Goal: Task Accomplishment & Management: Manage account settings

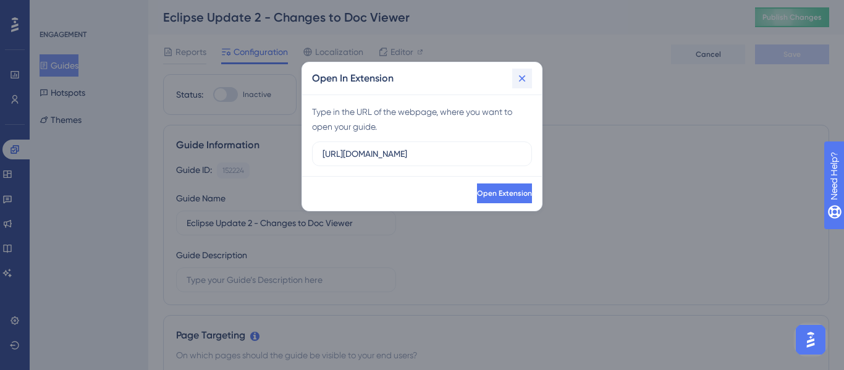
click at [521, 78] on icon at bounding box center [522, 78] width 7 height 7
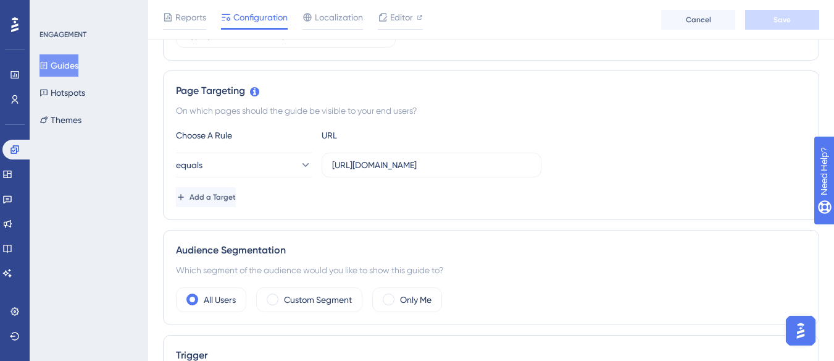
scroll to position [259, 0]
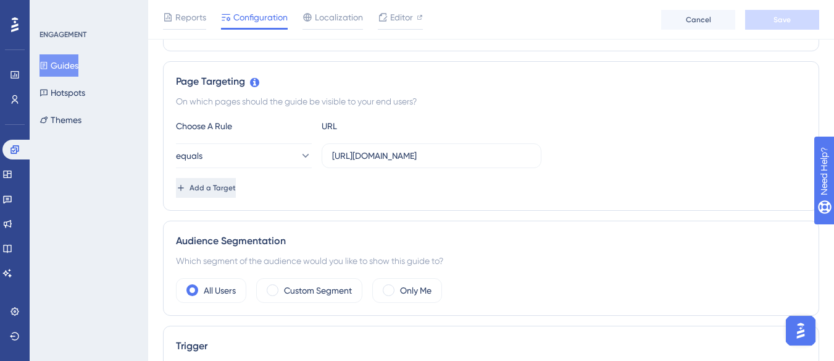
click at [227, 187] on span "Add a Target" at bounding box center [213, 188] width 46 height 10
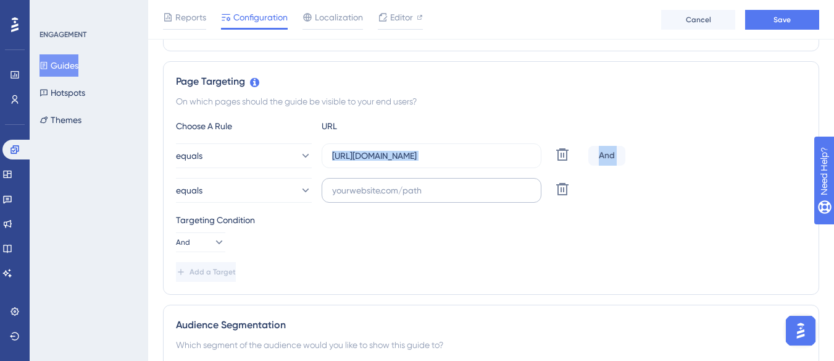
drag, startPoint x: 330, startPoint y: 158, endPoint x: 485, endPoint y: 178, distance: 156.3
click at [485, 178] on div "equals [URL][DOMAIN_NAME] Delete And equals Delete" at bounding box center [491, 172] width 631 height 59
copy div "Delete And equals"
click at [460, 191] on input "text" at bounding box center [431, 190] width 199 height 14
paste input "[URL][DOMAIN_NAME] And"
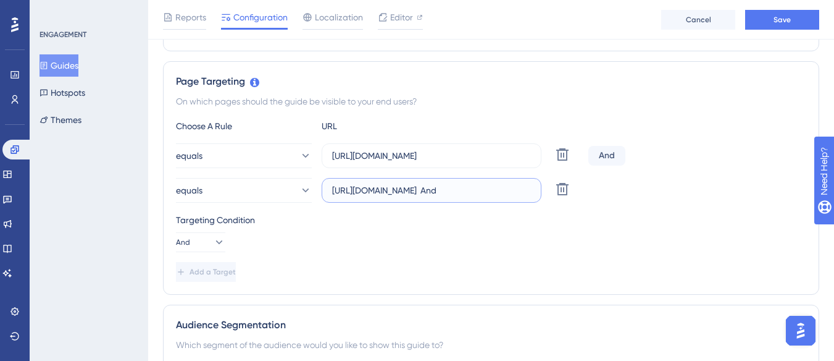
scroll to position [0, 26]
type input "[URL][DOMAIN_NAME] And"
drag, startPoint x: 332, startPoint y: 154, endPoint x: 559, endPoint y: 170, distance: 227.3
click at [559, 170] on div "equals [URL][DOMAIN_NAME] Delete And equals [URL][DOMAIN_NAME] And Delete" at bounding box center [491, 172] width 631 height 59
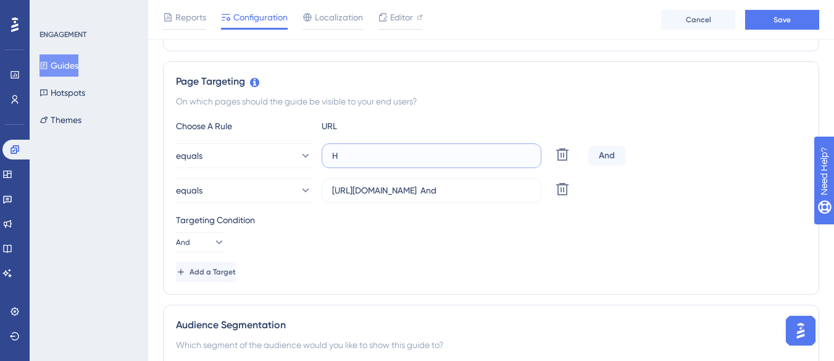
scroll to position [0, 0]
type input "H"
type input "[URL][DOMAIN_NAME]"
click at [301, 154] on icon at bounding box center [305, 155] width 12 height 12
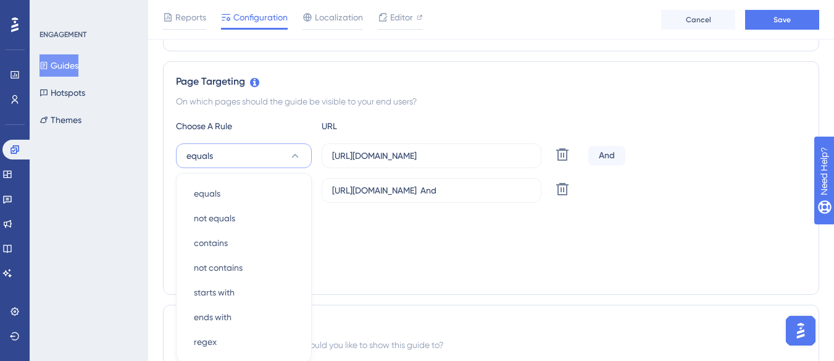
scroll to position [346, 0]
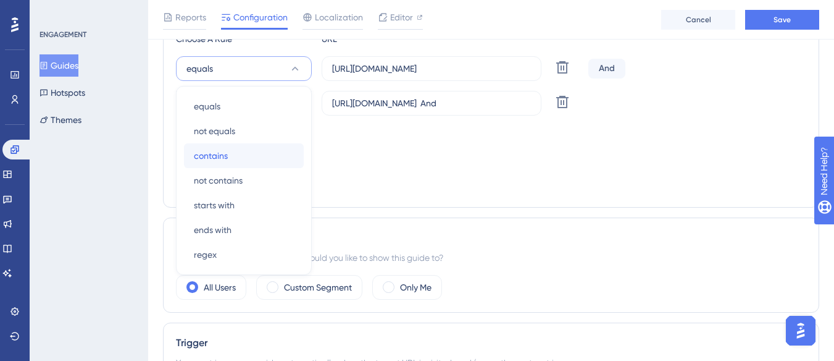
click at [215, 156] on span "contains" at bounding box center [211, 155] width 34 height 15
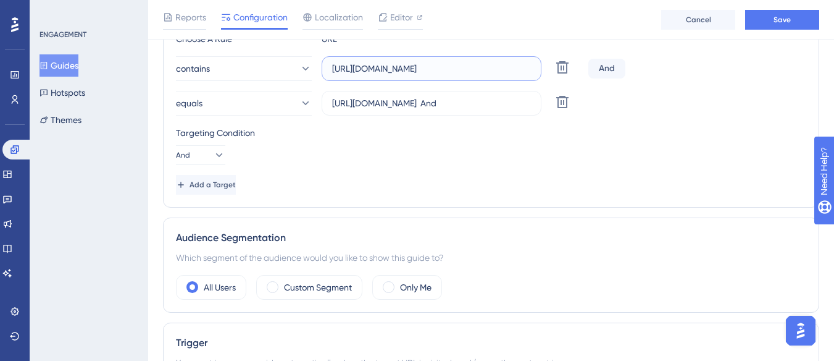
click at [450, 67] on input "[URL][DOMAIN_NAME]" at bounding box center [431, 69] width 199 height 14
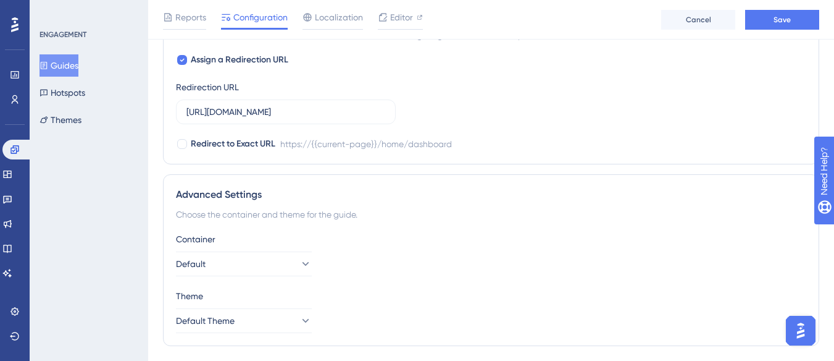
scroll to position [1007, 0]
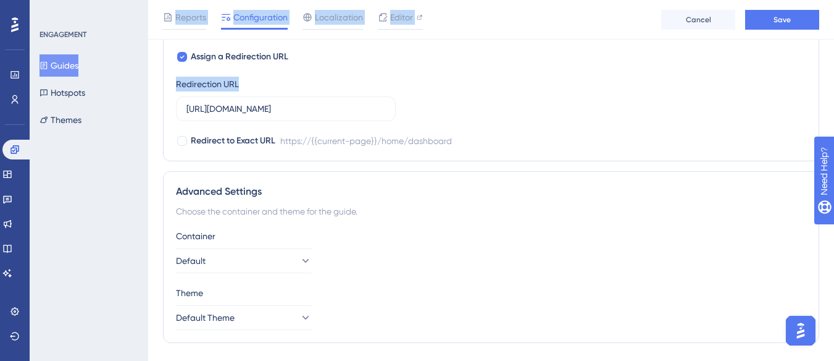
drag, startPoint x: 393, startPoint y: 109, endPoint x: 145, endPoint y: 98, distance: 247.9
click at [279, 109] on input "[URL][DOMAIN_NAME]" at bounding box center [286, 109] width 199 height 14
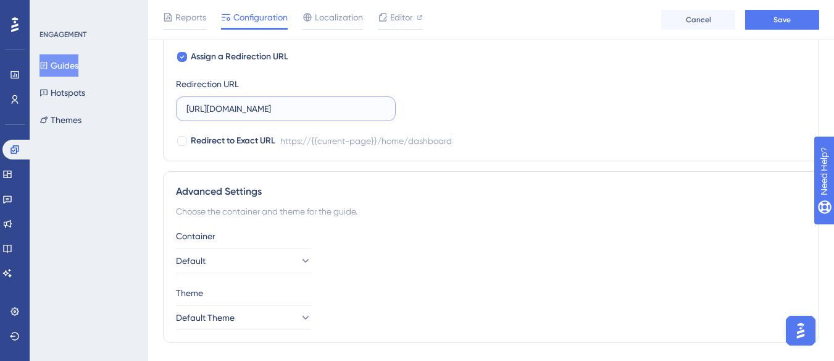
scroll to position [0, 6]
drag, startPoint x: 217, startPoint y: 109, endPoint x: 419, endPoint y: 120, distance: 201.7
click at [419, 120] on div "Assign a Redirection URL Redirection URL [URL][DOMAIN_NAME] Redirect to Exact U…" at bounding box center [491, 98] width 631 height 99
click at [287, 110] on input "[URL]." at bounding box center [286, 109] width 199 height 14
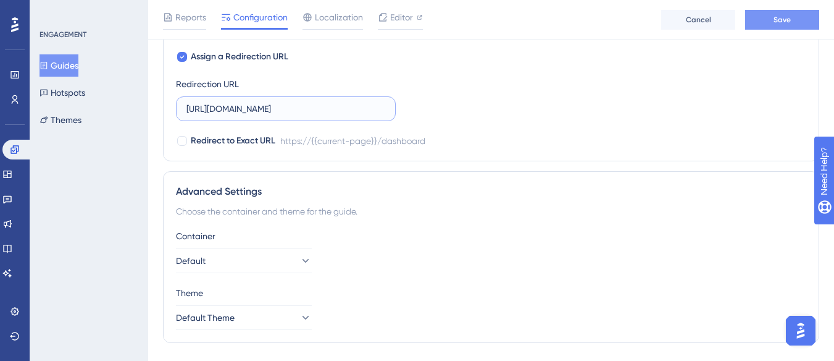
type input "[URL][DOMAIN_NAME]"
click at [783, 15] on span "Save" at bounding box center [782, 20] width 17 height 10
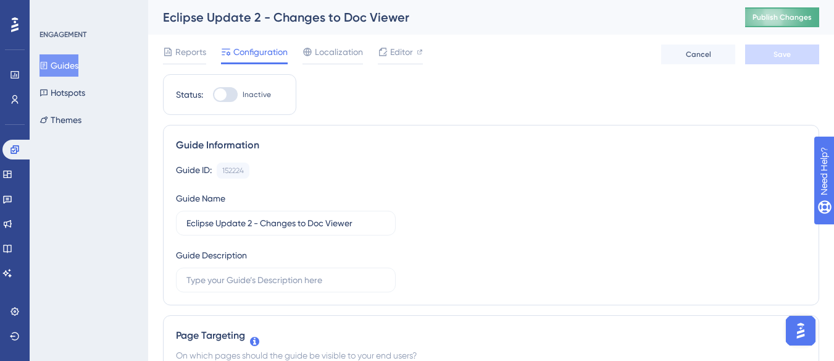
click at [802, 16] on span "Publish Changes" at bounding box center [782, 17] width 59 height 10
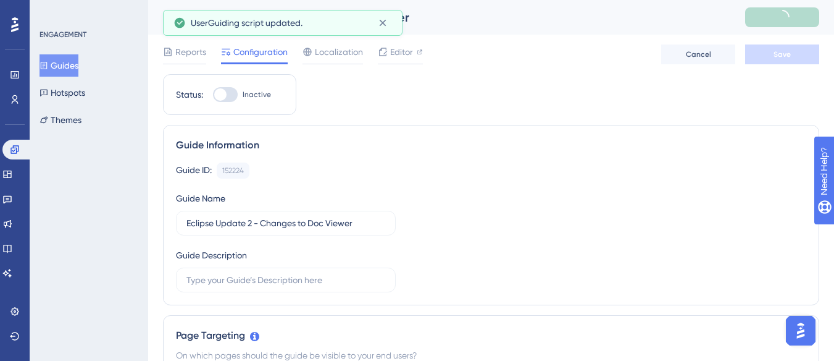
click at [67, 67] on button "Guides" at bounding box center [59, 65] width 39 height 22
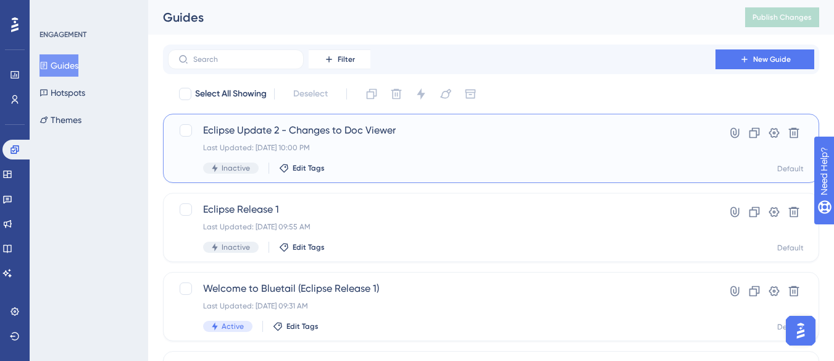
click at [255, 138] on div "Eclipse Update 2 - Changes to Doc Viewer Last Updated: [DATE] 10:00 PM Inactive…" at bounding box center [441, 148] width 477 height 51
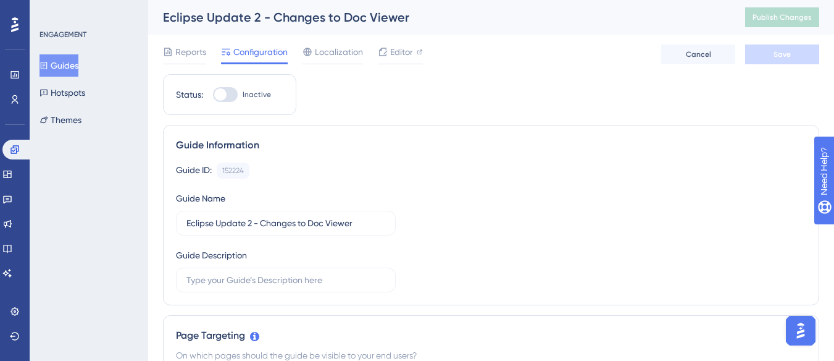
click at [222, 101] on div at bounding box center [225, 94] width 25 height 15
click at [213, 95] on input "Inactive" at bounding box center [212, 94] width 1 height 1
checkbox input "true"
click at [788, 52] on span "Save" at bounding box center [782, 54] width 17 height 10
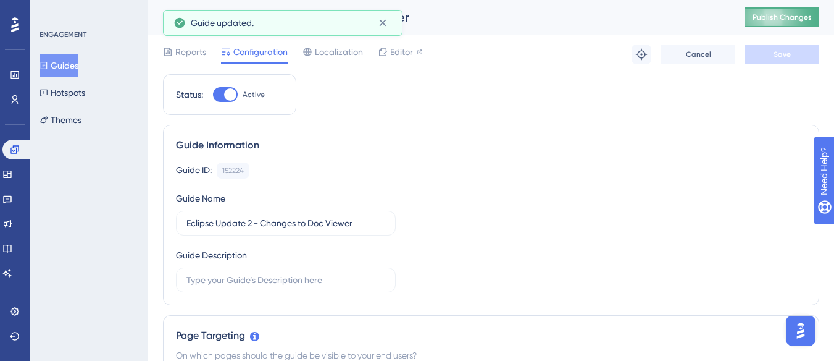
click at [794, 9] on button "Publish Changes" at bounding box center [782, 17] width 74 height 20
click at [72, 70] on button "Guides" at bounding box center [59, 65] width 39 height 22
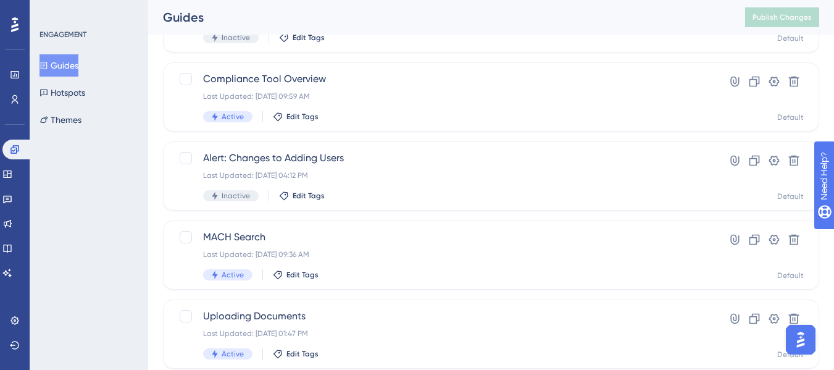
scroll to position [589, 0]
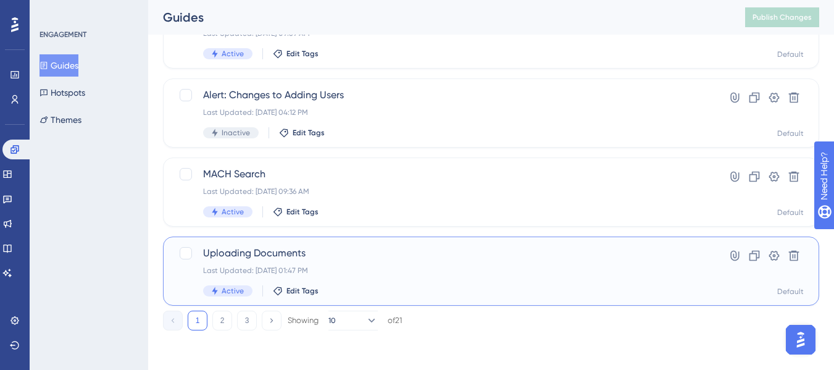
click at [233, 264] on div "Uploading Documents Last Updated: [DATE] 01:47 PM Active Edit Tags" at bounding box center [441, 271] width 477 height 51
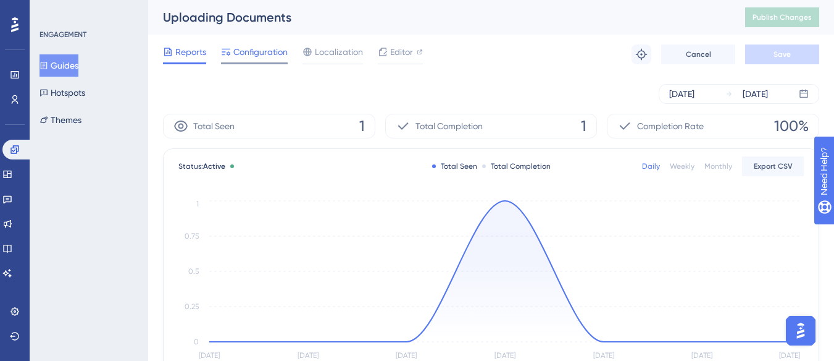
click at [259, 56] on span "Configuration" at bounding box center [260, 51] width 54 height 15
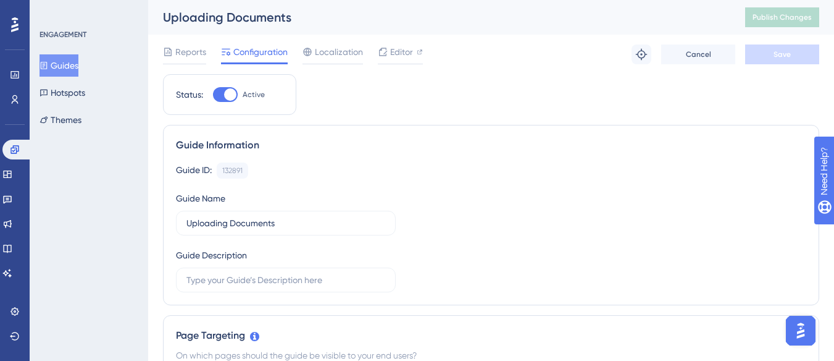
click at [233, 94] on div at bounding box center [230, 94] width 12 height 12
click at [213, 94] on input "Active" at bounding box center [212, 94] width 1 height 1
checkbox input "false"
click at [792, 48] on button "Save" at bounding box center [782, 54] width 74 height 20
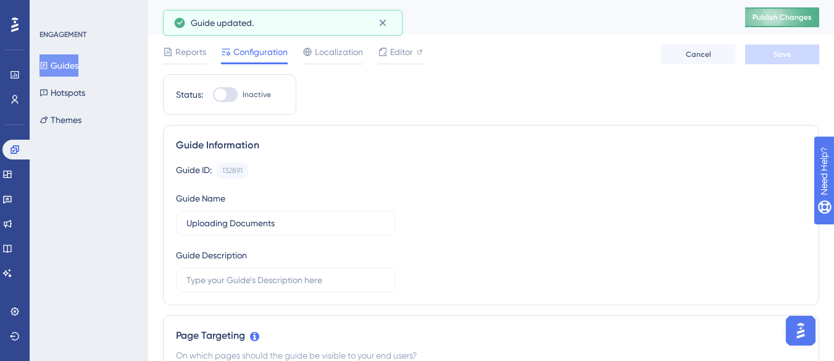
click at [795, 22] on span "Publish Changes" at bounding box center [782, 17] width 59 height 10
